Goal: Task Accomplishment & Management: Use online tool/utility

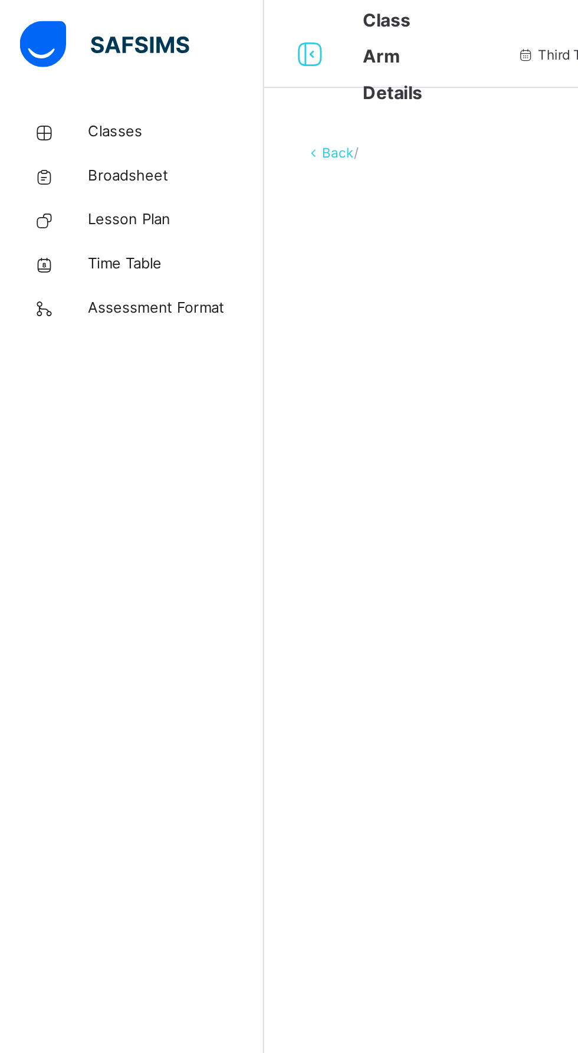
click at [81, 61] on link "Classes" at bounding box center [71, 71] width 142 height 24
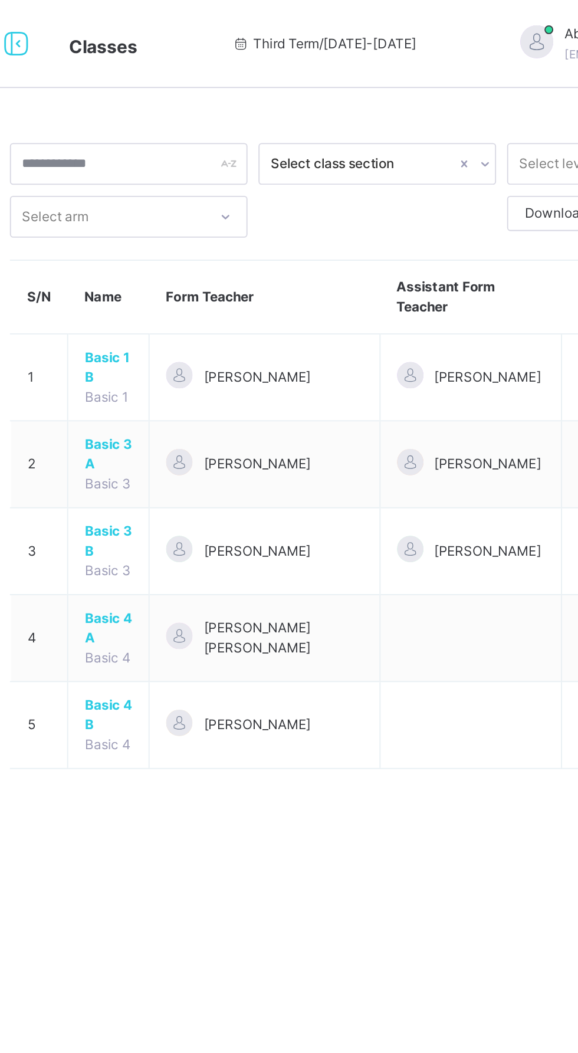
click at [294, 197] on span "[PERSON_NAME]" at bounding box center [295, 202] width 57 height 11
click at [294, 205] on span "[PERSON_NAME]" at bounding box center [295, 202] width 57 height 11
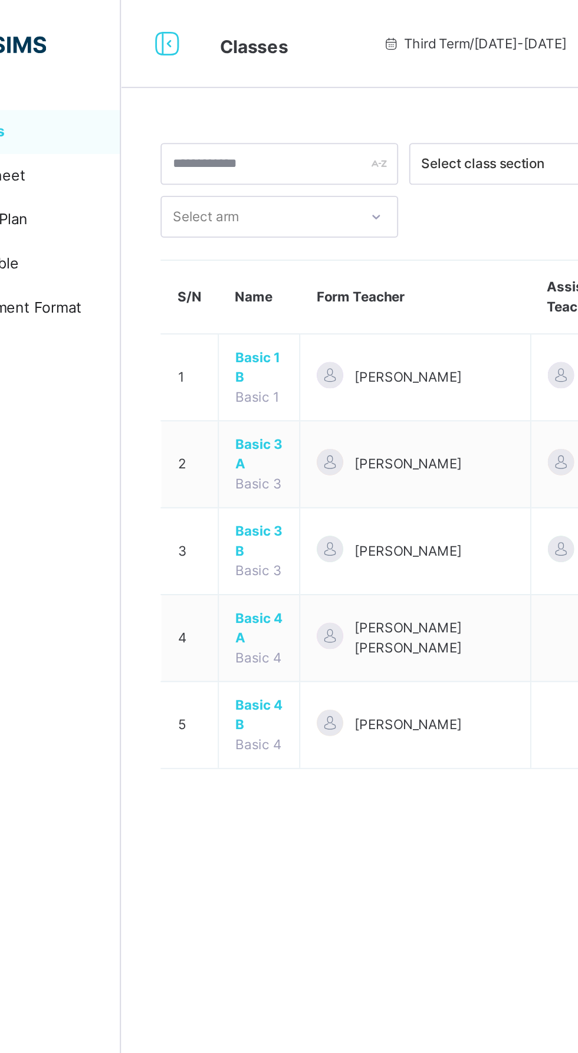
click at [218, 199] on span "Basic 1 B" at bounding box center [215, 196] width 25 height 21
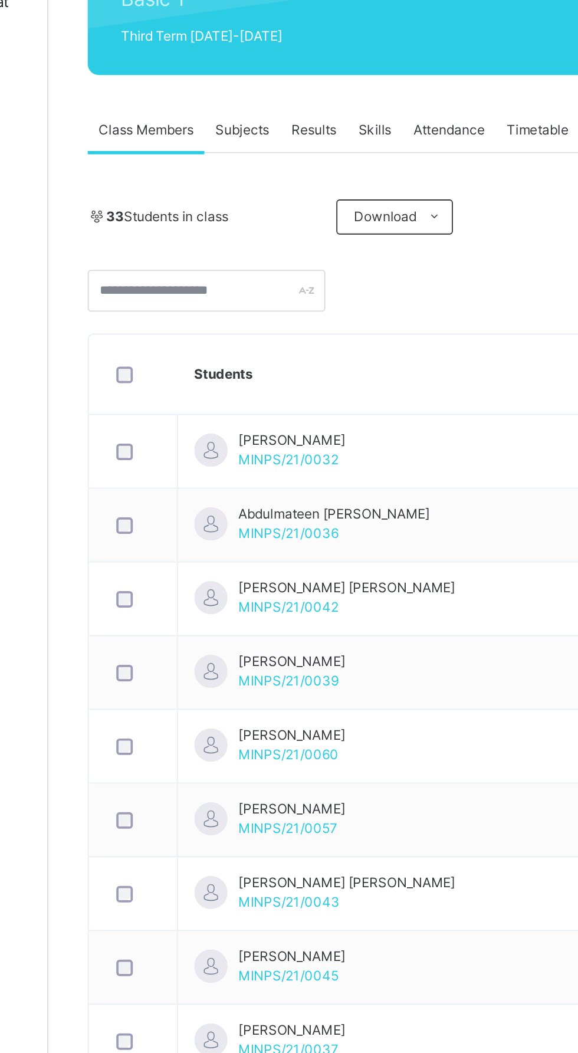
click at [284, 239] on div "Results" at bounding box center [284, 234] width 36 height 24
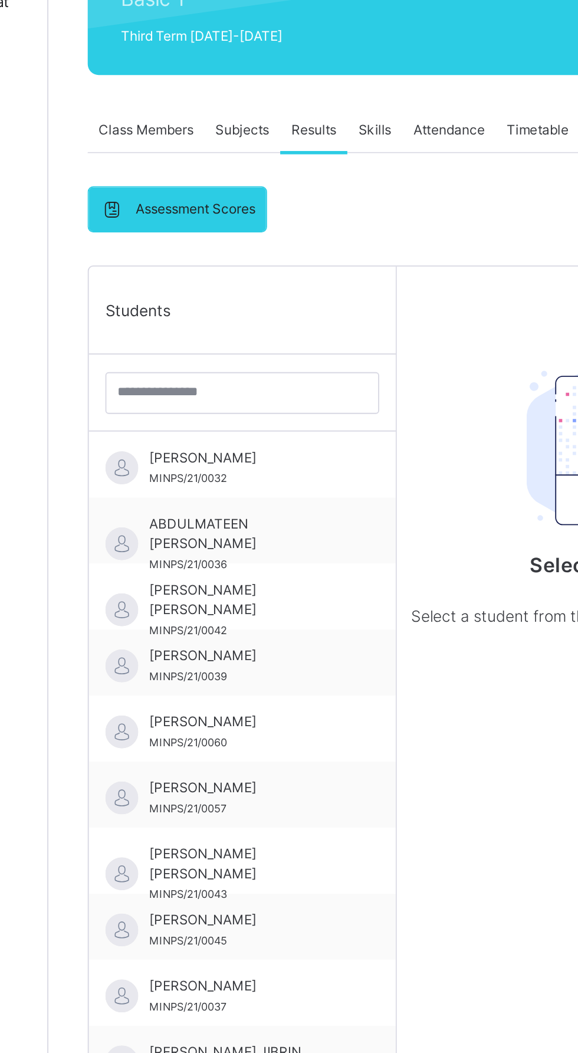
click at [320, 243] on div "Skills" at bounding box center [316, 234] width 29 height 24
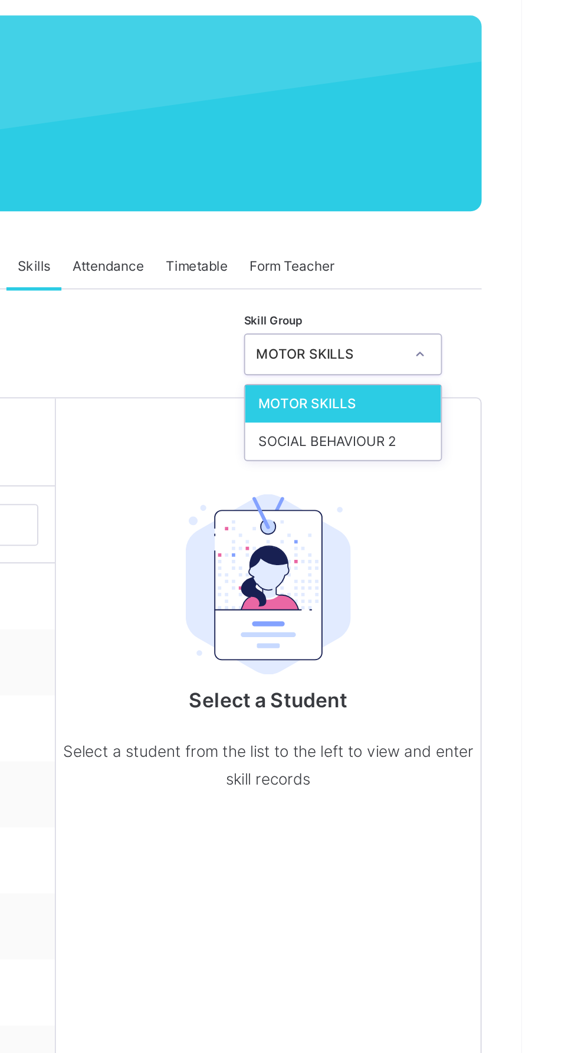
click at [470, 310] on div "MOTOR SKILLS" at bounding box center [482, 307] width 105 height 20
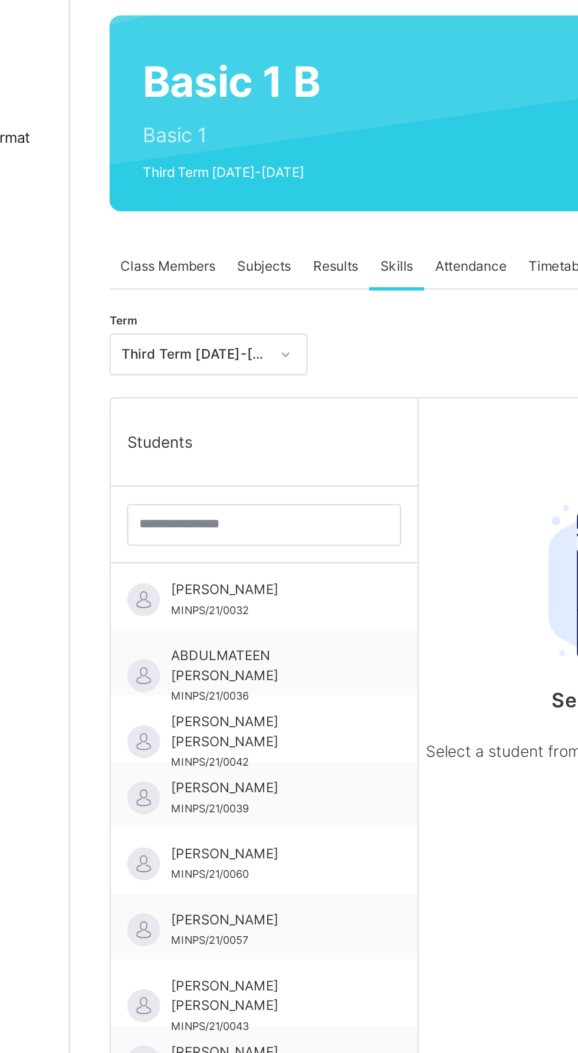
click at [249, 425] on div "[PERSON_NAME]/21/0032" at bounding box center [245, 410] width 165 height 35
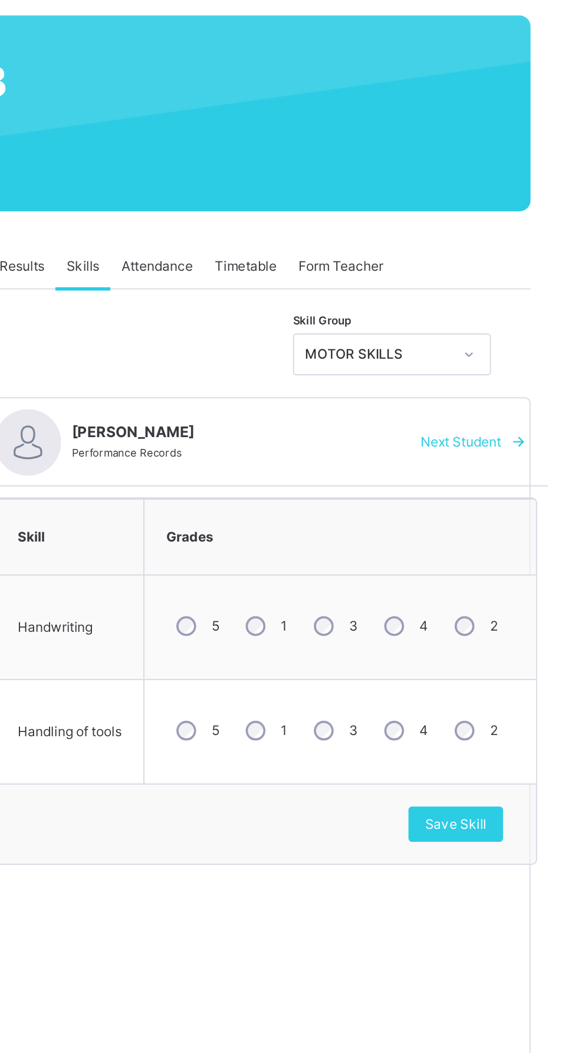
click at [521, 533] on span "Save Skill" at bounding box center [516, 532] width 33 height 11
click at [524, 326] on span "Next Student" at bounding box center [519, 328] width 43 height 11
click at [519, 534] on span "Save Skill" at bounding box center [516, 532] width 33 height 11
click at [523, 327] on span "Next Student" at bounding box center [519, 328] width 43 height 11
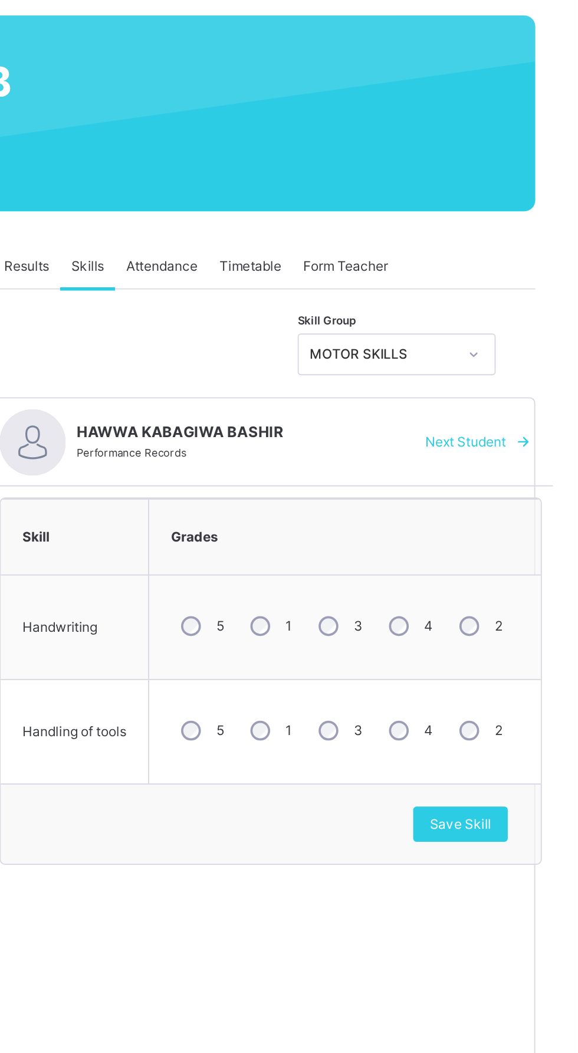
click at [517, 534] on span "Save Skill" at bounding box center [516, 532] width 33 height 11
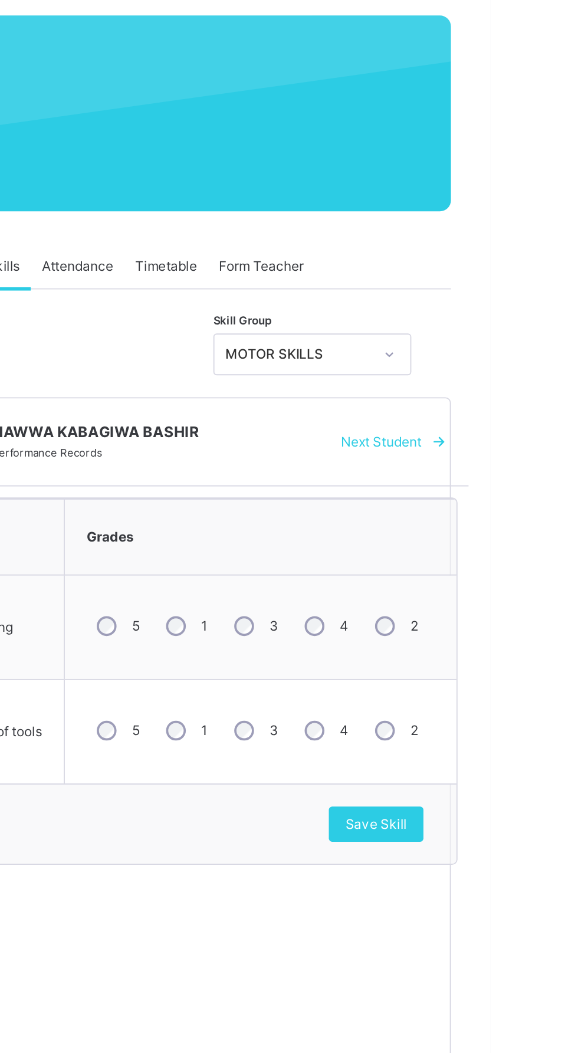
click at [512, 533] on span "Save Skill" at bounding box center [516, 532] width 33 height 11
click at [521, 327] on span "Next Student" at bounding box center [519, 328] width 43 height 11
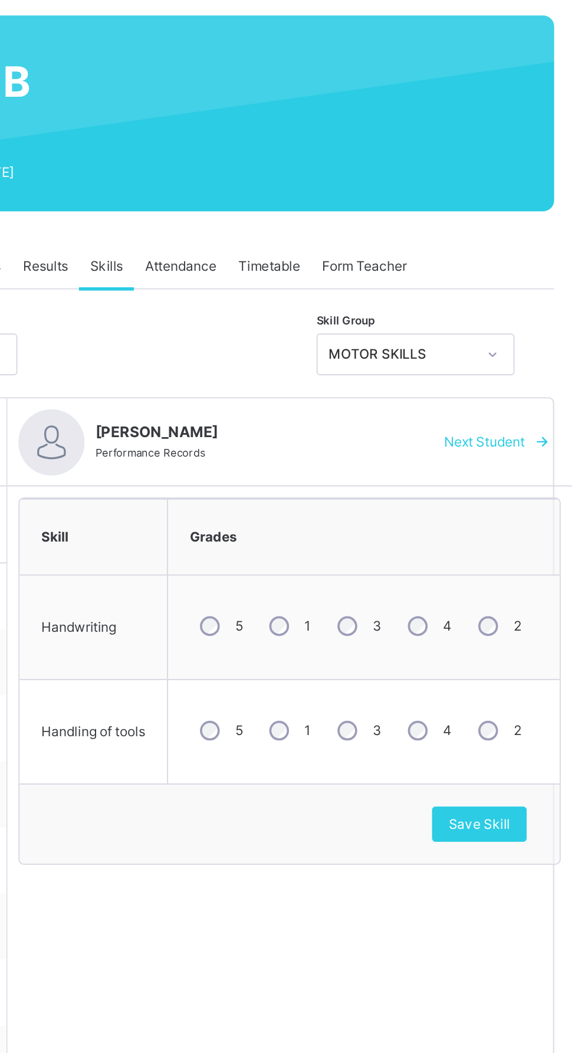
click at [513, 530] on span "Save Skill" at bounding box center [516, 532] width 33 height 11
click at [515, 533] on span "Save Skill" at bounding box center [516, 532] width 33 height 11
click at [526, 329] on span "Next Student" at bounding box center [519, 328] width 43 height 11
click at [528, 540] on div "Save Skill" at bounding box center [516, 532] width 51 height 19
click at [521, 532] on span "Save Skill" at bounding box center [516, 532] width 33 height 11
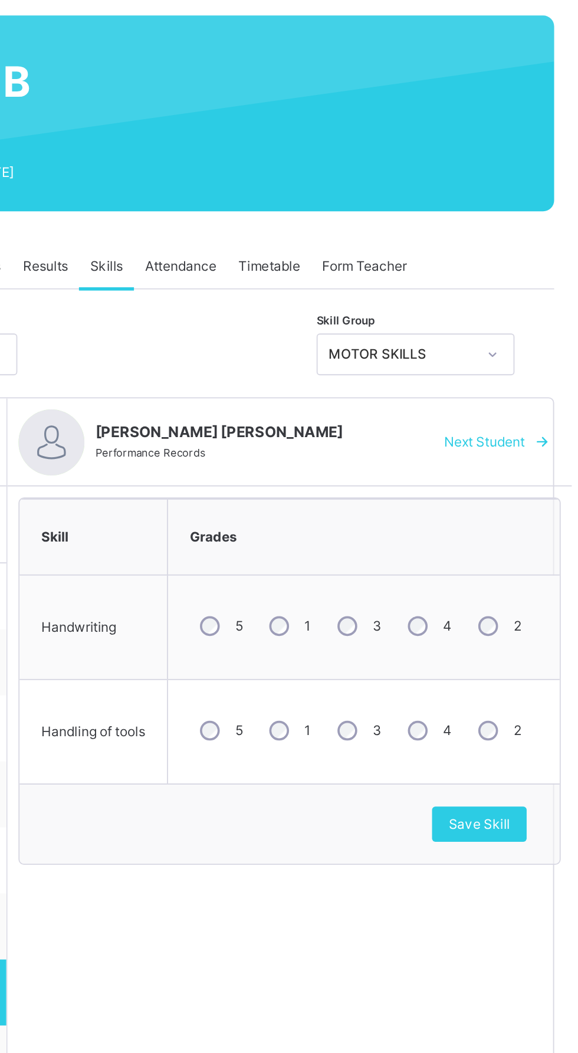
click at [529, 329] on span "Next Student" at bounding box center [519, 328] width 43 height 11
click at [526, 541] on div "Save Skill" at bounding box center [516, 532] width 51 height 19
click at [514, 533] on span "Save Skill" at bounding box center [516, 532] width 33 height 11
click at [532, 329] on span "Next Student" at bounding box center [519, 328] width 43 height 11
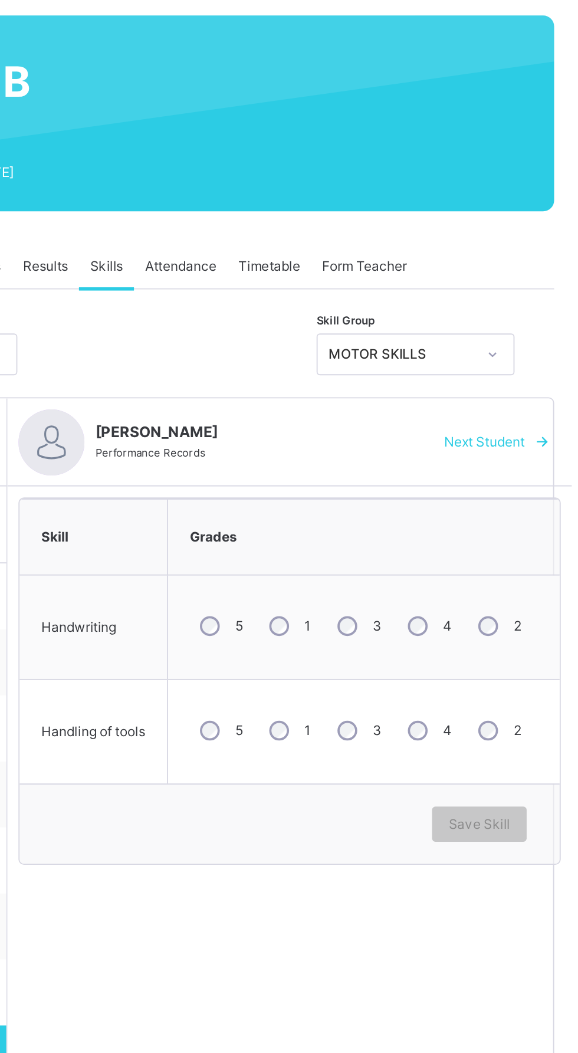
click at [488, 430] on div "4" at bounding box center [489, 426] width 32 height 25
click at [524, 536] on span "Save Skill" at bounding box center [516, 532] width 33 height 11
click at [520, 541] on div "Save Skill" at bounding box center [516, 532] width 51 height 19
click at [531, 327] on span "Next Student" at bounding box center [519, 328] width 43 height 11
click at [523, 533] on span "Save Skill" at bounding box center [516, 532] width 33 height 11
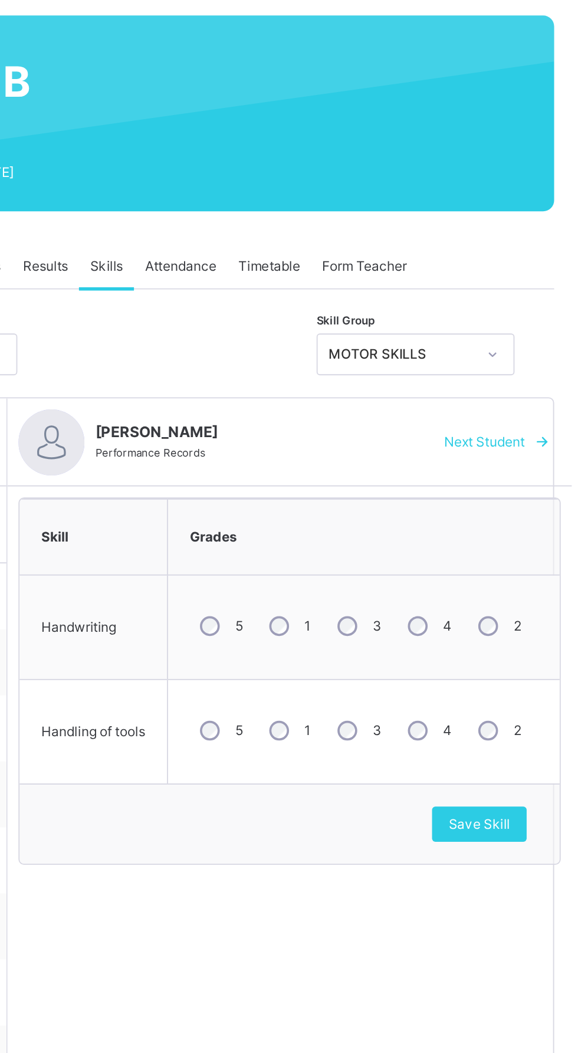
click at [520, 531] on span "Save Skill" at bounding box center [516, 532] width 33 height 11
click at [532, 330] on span "Next Student" at bounding box center [519, 328] width 43 height 11
click at [526, 538] on div "Save Skill" at bounding box center [516, 532] width 51 height 19
click at [529, 537] on span "Save Skill" at bounding box center [516, 532] width 33 height 11
click at [520, 533] on span "Save Skill" at bounding box center [516, 532] width 33 height 11
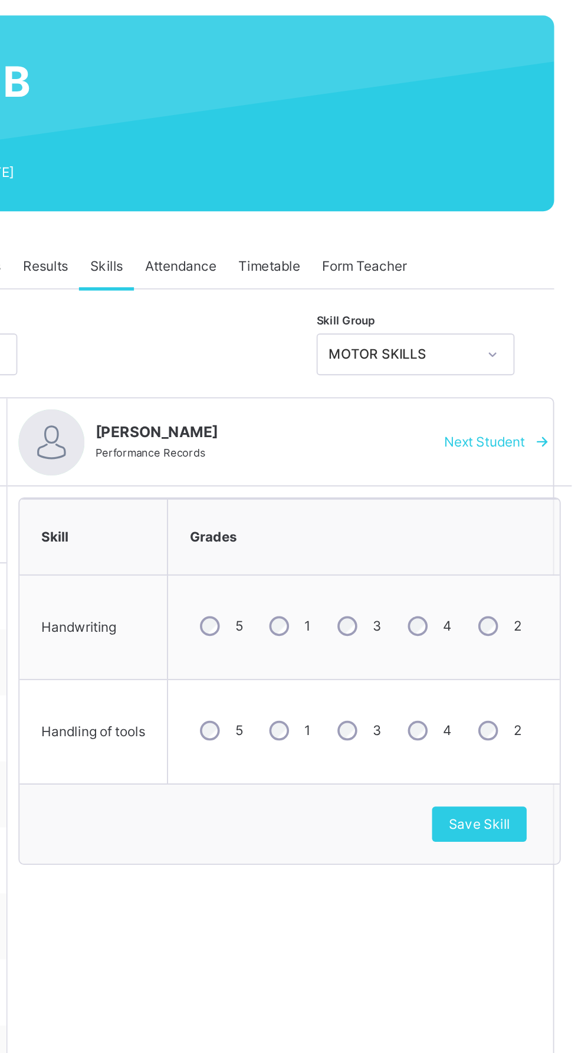
click at [526, 337] on div "Next Student" at bounding box center [524, 327] width 72 height 19
click at [375, 490] on div "5" at bounding box center [377, 482] width 31 height 25
click at [530, 538] on div "Save Skill" at bounding box center [516, 532] width 51 height 19
click at [515, 533] on span "Save Skill" at bounding box center [516, 532] width 33 height 11
click at [534, 329] on span "Next Student" at bounding box center [519, 328] width 43 height 11
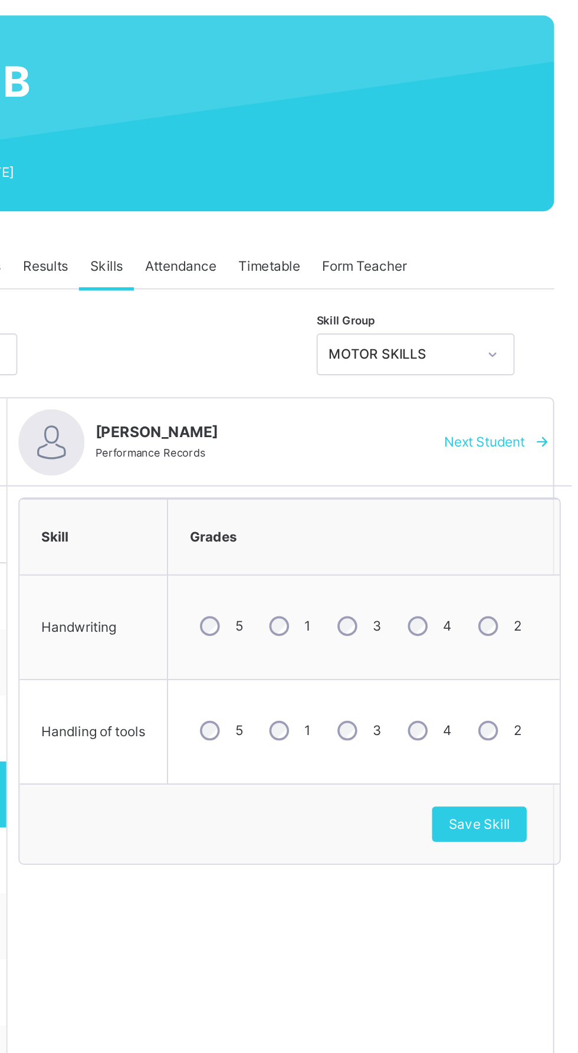
click at [524, 534] on span "Save Skill" at bounding box center [516, 532] width 33 height 11
click at [519, 532] on span "Save Skill" at bounding box center [516, 532] width 33 height 11
click at [531, 330] on span "Next Student" at bounding box center [519, 328] width 43 height 11
click at [526, 536] on span "Save Skill" at bounding box center [516, 532] width 33 height 11
click at [510, 533] on span "Save Skill" at bounding box center [516, 532] width 33 height 11
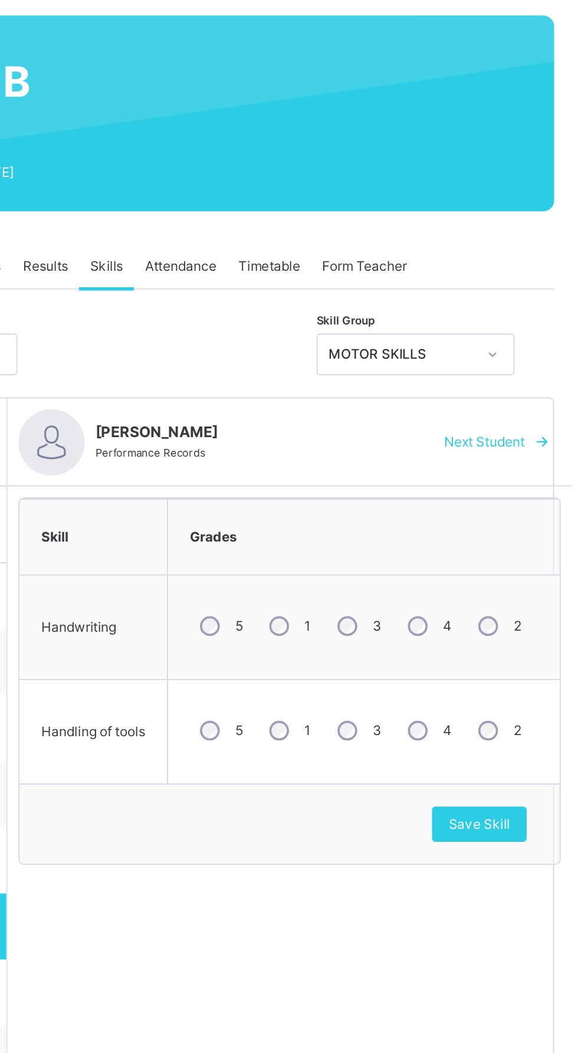
click at [522, 530] on span "Save Skill" at bounding box center [516, 532] width 33 height 11
click at [536, 330] on span "Next Student" at bounding box center [519, 328] width 43 height 11
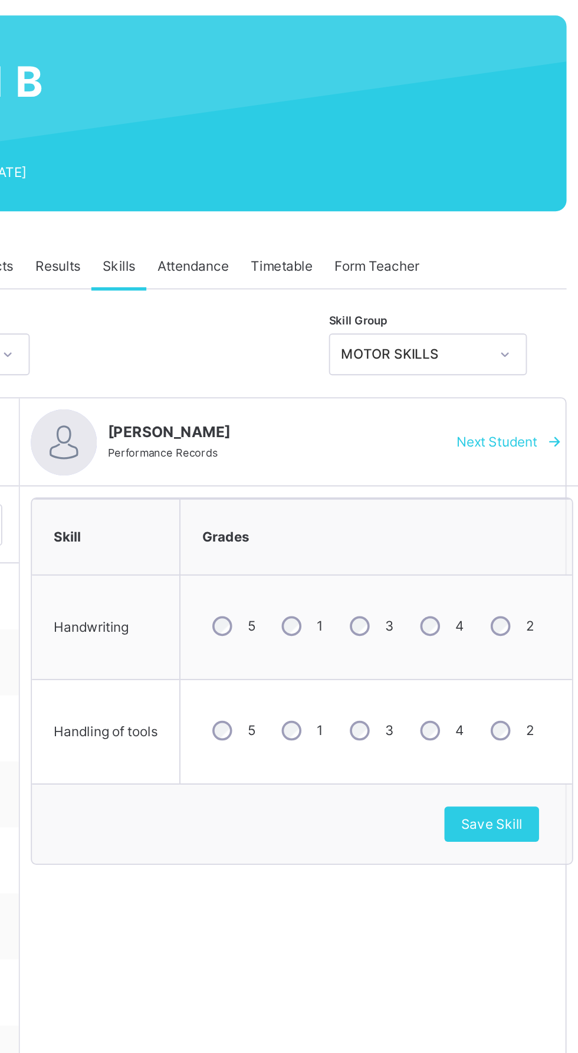
click at [520, 531] on span "Save Skill" at bounding box center [516, 532] width 33 height 11
click at [520, 532] on span "Save Skill" at bounding box center [516, 532] width 33 height 11
click at [526, 324] on span "Next Student" at bounding box center [519, 328] width 43 height 11
click at [515, 536] on span "Save Skill" at bounding box center [516, 532] width 33 height 11
